Goal: Task Accomplishment & Management: Use online tool/utility

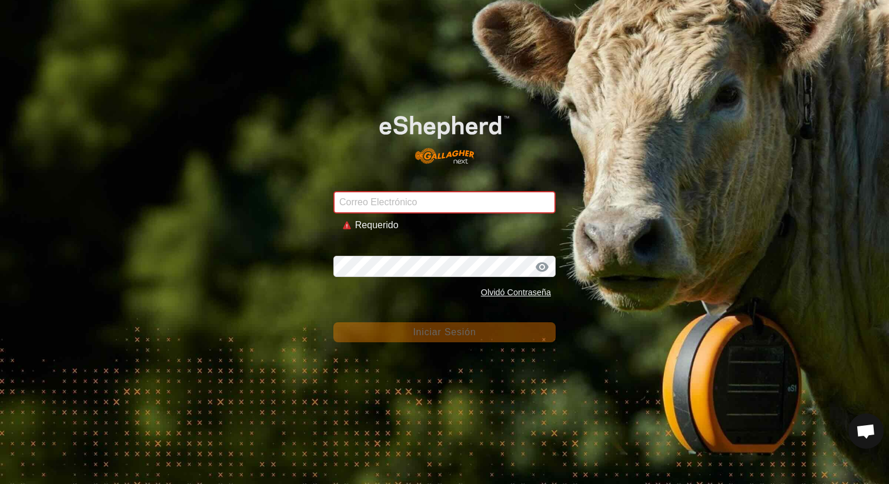
drag, startPoint x: 0, startPoint y: 0, endPoint x: 441, endPoint y: 202, distance: 485.2
click at [441, 202] on input "Correo Electrónico" at bounding box center [445, 202] width 222 height 22
type input "[EMAIL_ADDRESS][DOMAIN_NAME]"
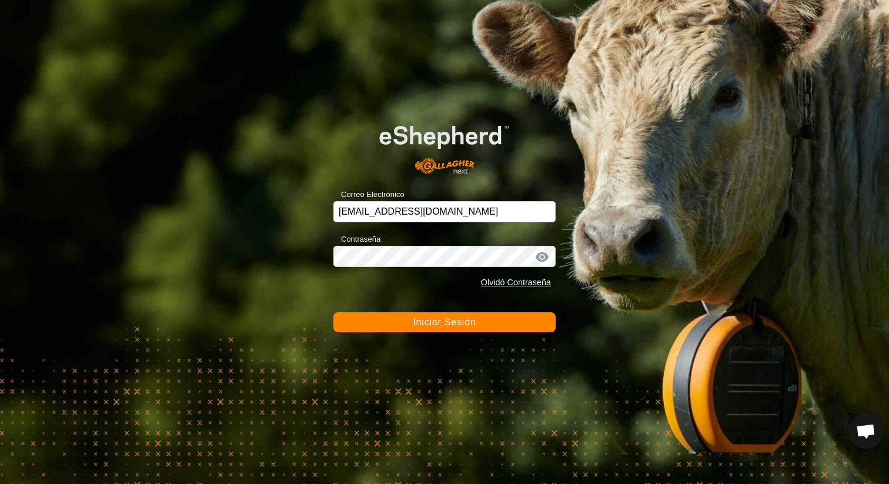
click at [432, 331] on button "Iniciar Sesión" at bounding box center [445, 322] width 222 height 20
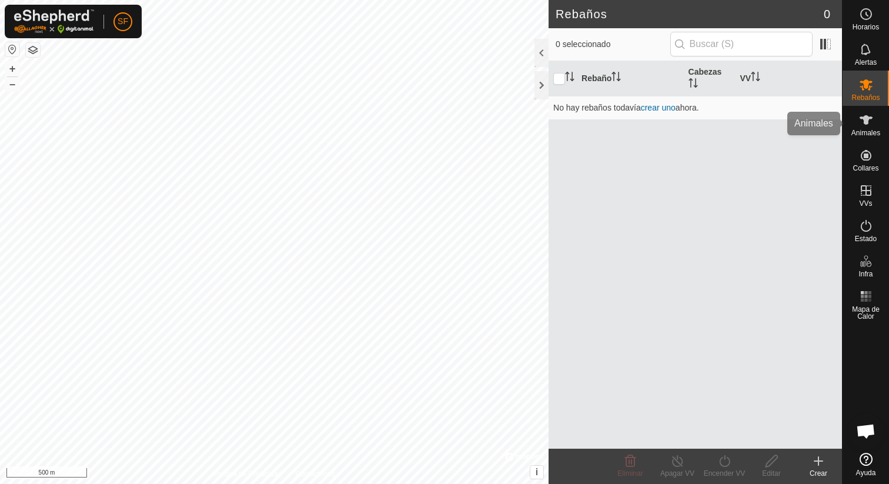
click at [871, 135] on span "Animales" at bounding box center [866, 132] width 29 height 7
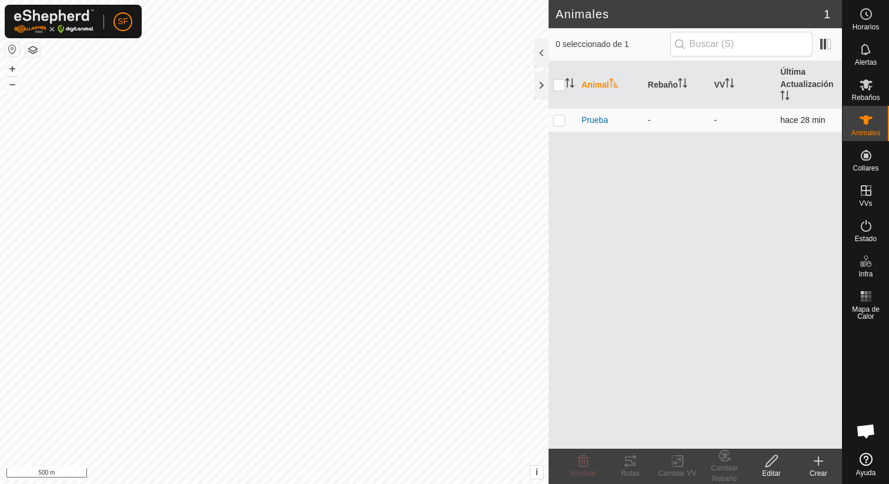
click at [563, 122] on p-checkbox at bounding box center [560, 119] width 12 height 9
checkbox input "true"
checkbox input "false"
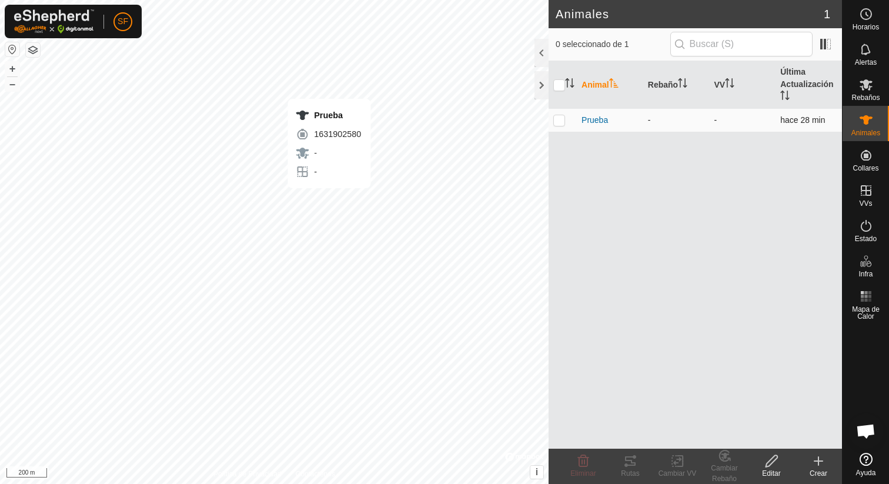
checkbox input "true"
click at [634, 461] on icon at bounding box center [631, 461] width 14 height 14
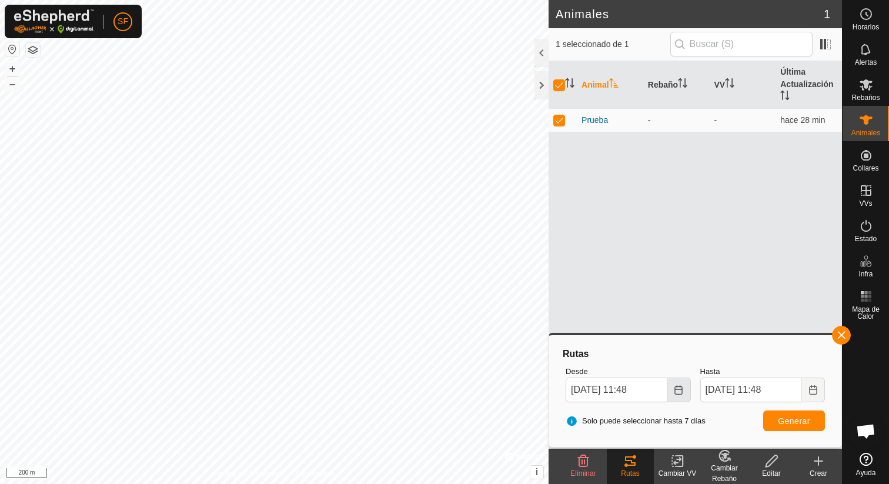
click at [685, 392] on button "Choose Date" at bounding box center [680, 390] width 24 height 25
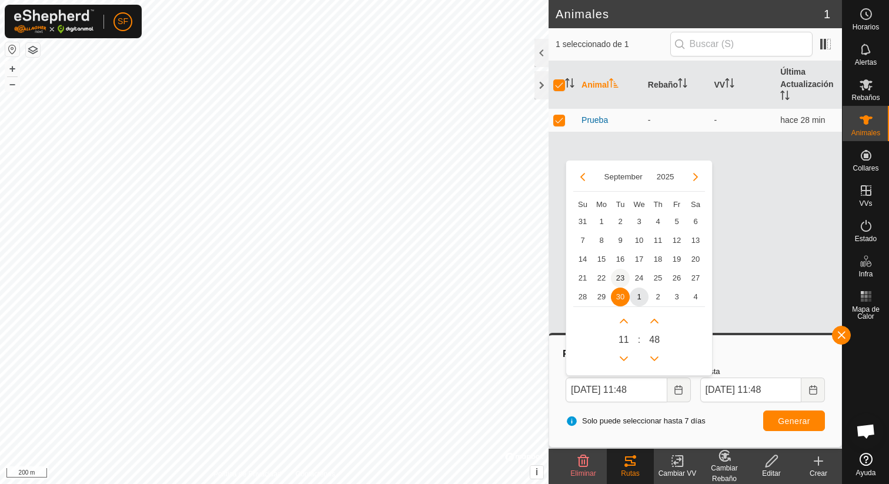
click at [621, 278] on span "23" at bounding box center [620, 278] width 19 height 19
type input "[DATE] 11:48"
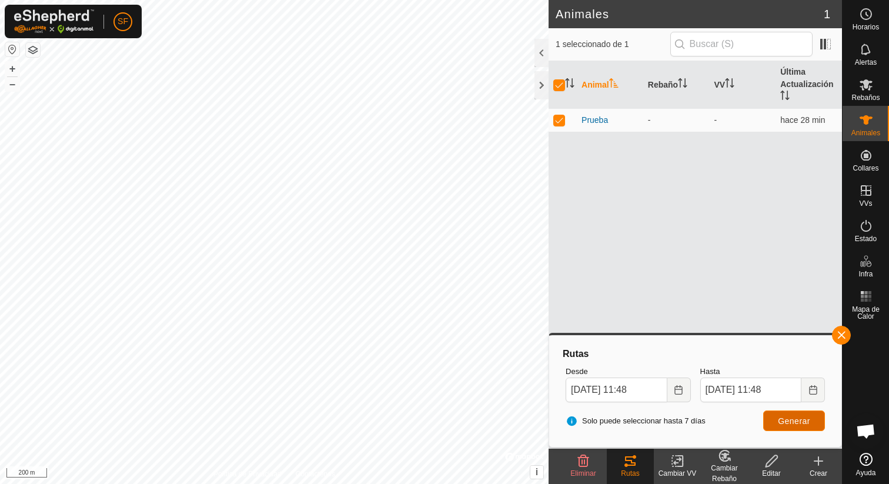
click at [782, 427] on button "Generar" at bounding box center [795, 421] width 62 height 21
